Goal: Check status: Check status

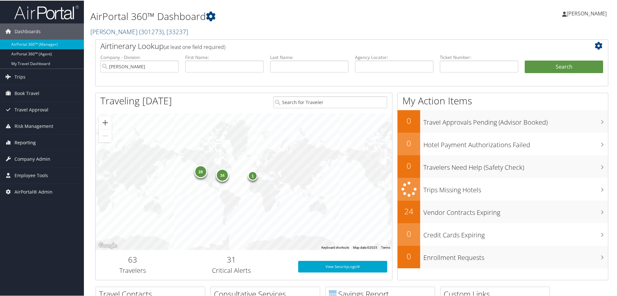
click at [37, 148] on link "Reporting" at bounding box center [42, 142] width 84 height 16
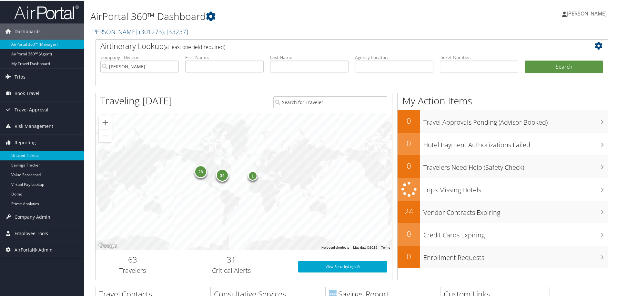
click at [36, 154] on link "Unused Tickets" at bounding box center [42, 155] width 84 height 10
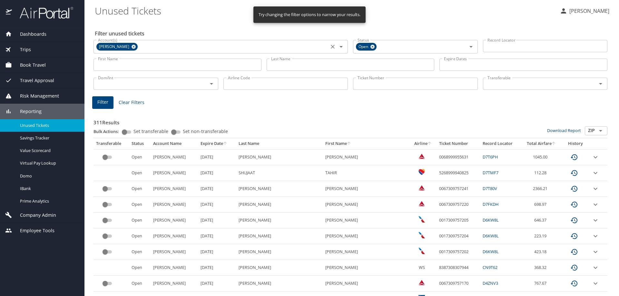
click at [131, 45] on icon at bounding box center [133, 46] width 5 height 7
drag, startPoint x: 369, startPoint y: 48, endPoint x: 368, endPoint y: 67, distance: 19.4
click at [370, 48] on icon at bounding box center [372, 46] width 5 height 7
drag, startPoint x: 371, startPoint y: 83, endPoint x: 370, endPoint y: 85, distance: 3.3
click at [371, 84] on input "Ticket Number" at bounding box center [415, 83] width 125 height 12
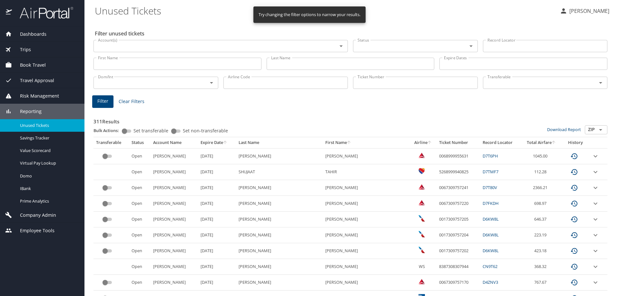
paste input "0168098997373"
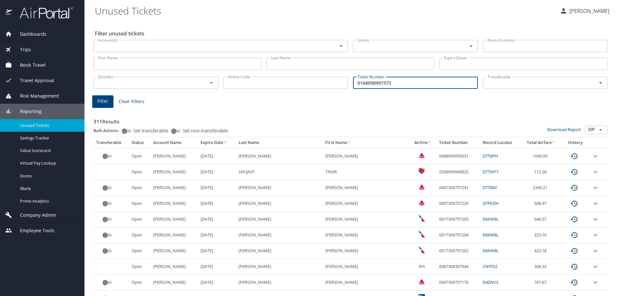
type input "0168098997373"
click at [98, 103] on span "Filter" at bounding box center [102, 101] width 11 height 8
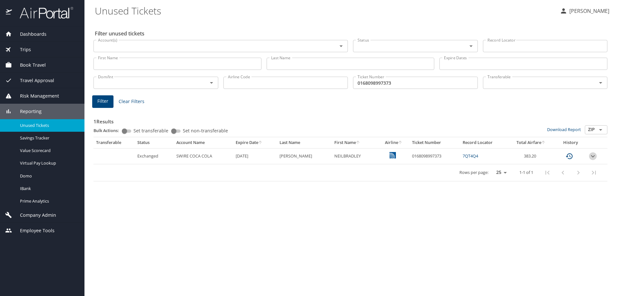
click at [591, 155] on icon "expand row" at bounding box center [593, 157] width 8 height 8
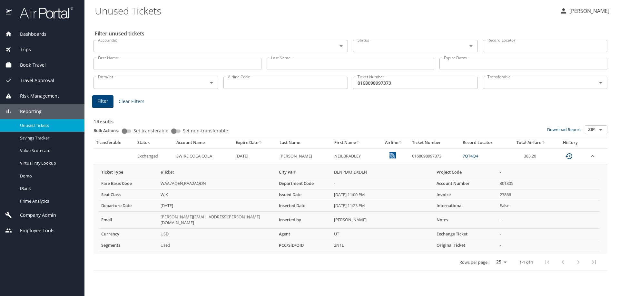
click at [33, 34] on span "Dashboards" at bounding box center [29, 34] width 35 height 7
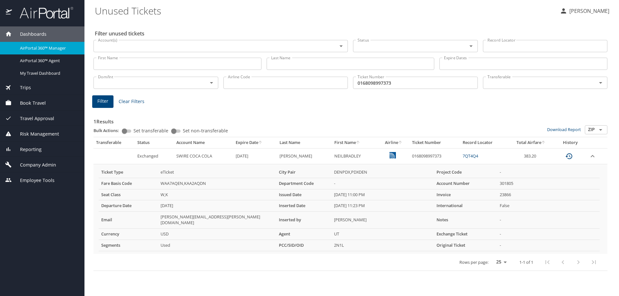
click at [29, 87] on span "Trips" at bounding box center [21, 87] width 19 height 7
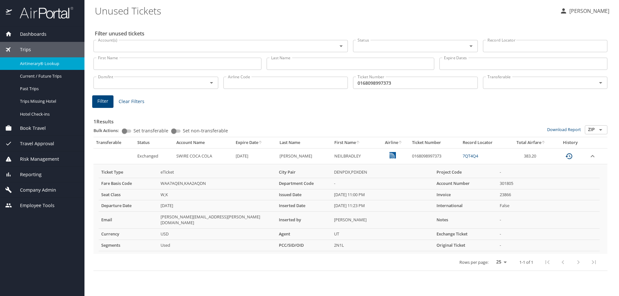
click at [40, 61] on span "Airtinerary® Lookup" at bounding box center [48, 64] width 57 height 6
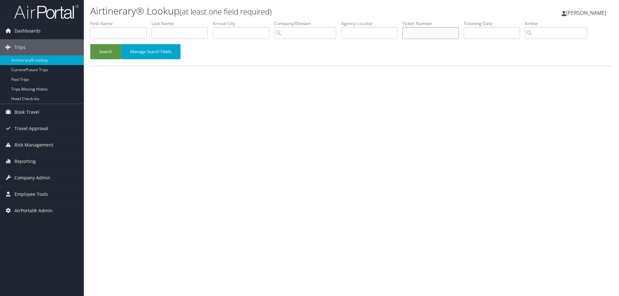
click at [420, 31] on input "text" at bounding box center [430, 33] width 56 height 12
paste input "0168098997373"
type input "0168098997373"
click at [108, 51] on button "Search" at bounding box center [105, 51] width 31 height 15
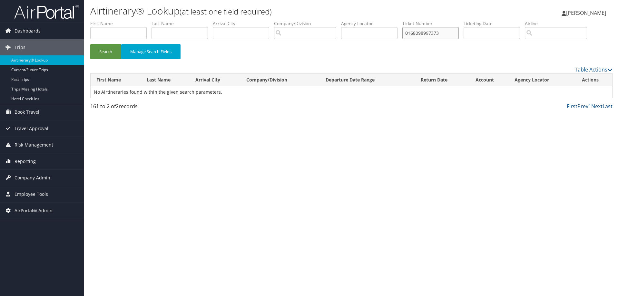
click at [445, 31] on input "0168098997373" at bounding box center [430, 33] width 56 height 12
click at [109, 49] on button "Search" at bounding box center [105, 51] width 31 height 15
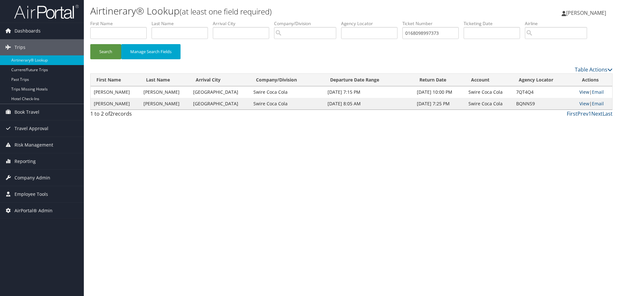
click at [580, 92] on link "View" at bounding box center [585, 92] width 10 height 6
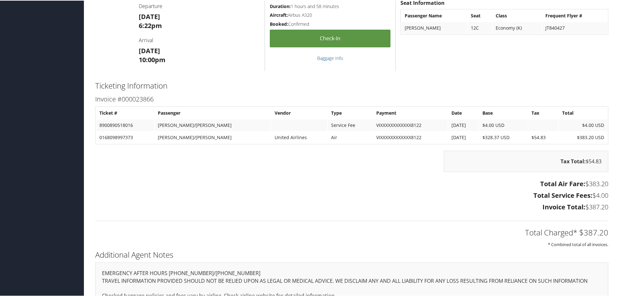
scroll to position [673, 0]
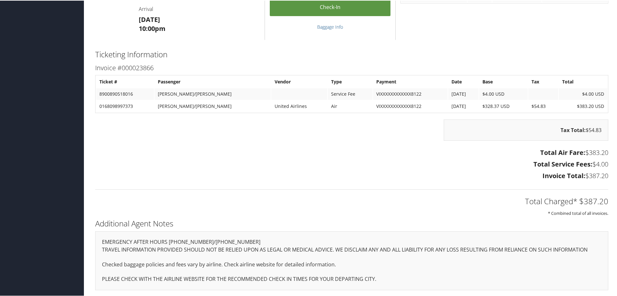
click at [108, 157] on div "Total Air Fare: $383.20 Total Service Fees: $4.00 Invoice Total: $387.20" at bounding box center [351, 165] width 522 height 36
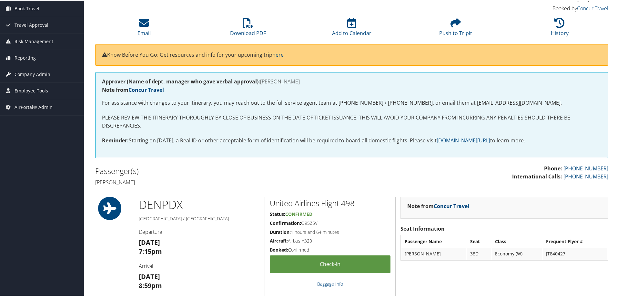
scroll to position [0, 0]
